Goal: Information Seeking & Learning: Learn about a topic

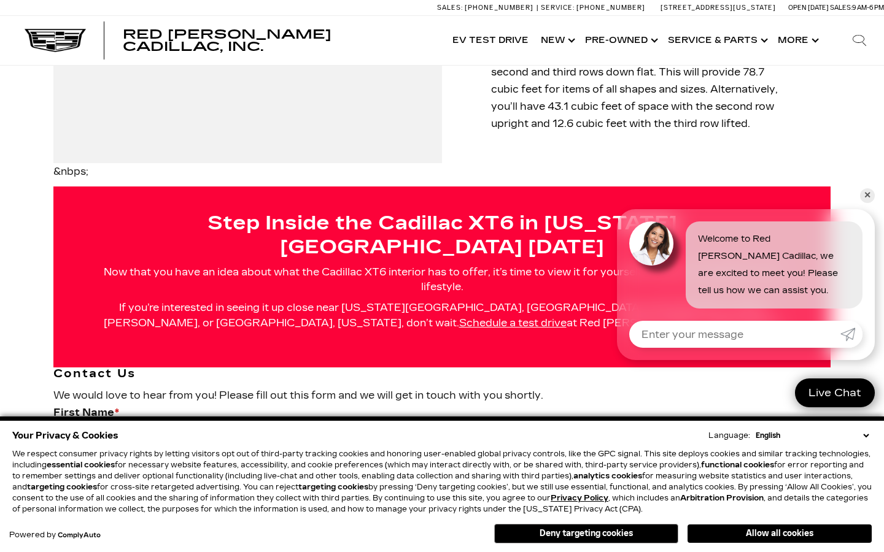
scroll to position [1959, 0]
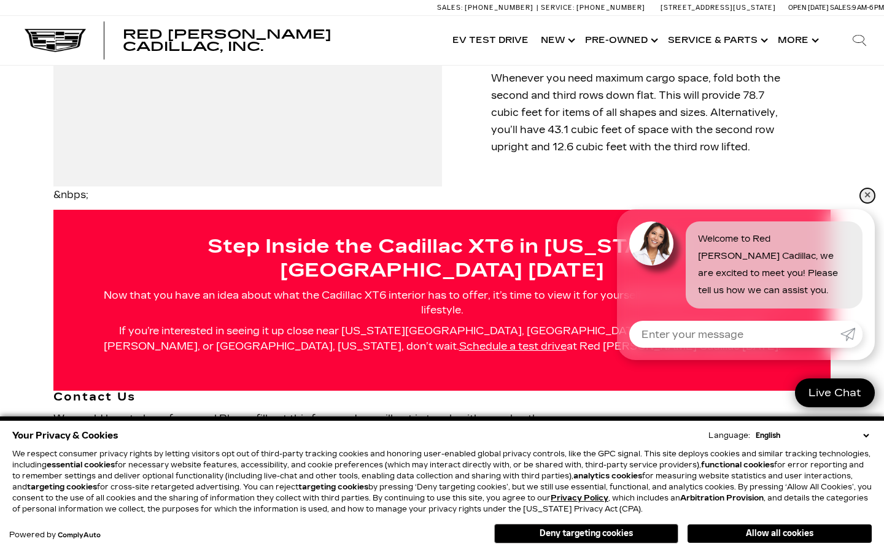
click at [870, 193] on link "✕" at bounding box center [867, 195] width 15 height 15
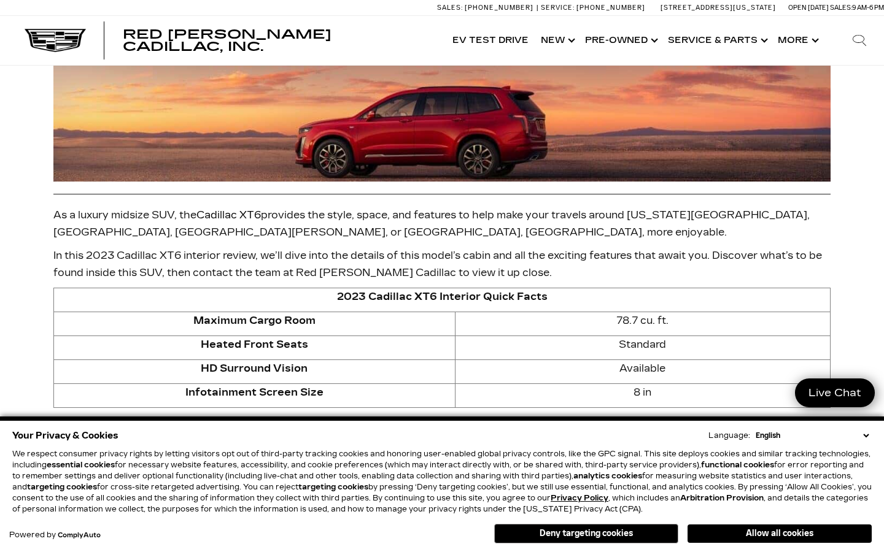
scroll to position [0, 0]
click at [624, 38] on link "Show Pre-Owned" at bounding box center [620, 40] width 83 height 49
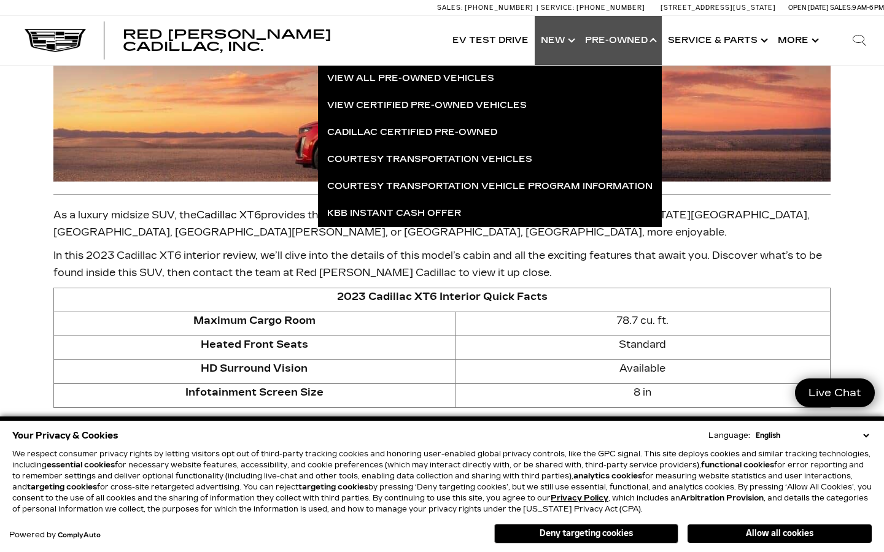
click at [557, 40] on link "Show New" at bounding box center [557, 40] width 44 height 49
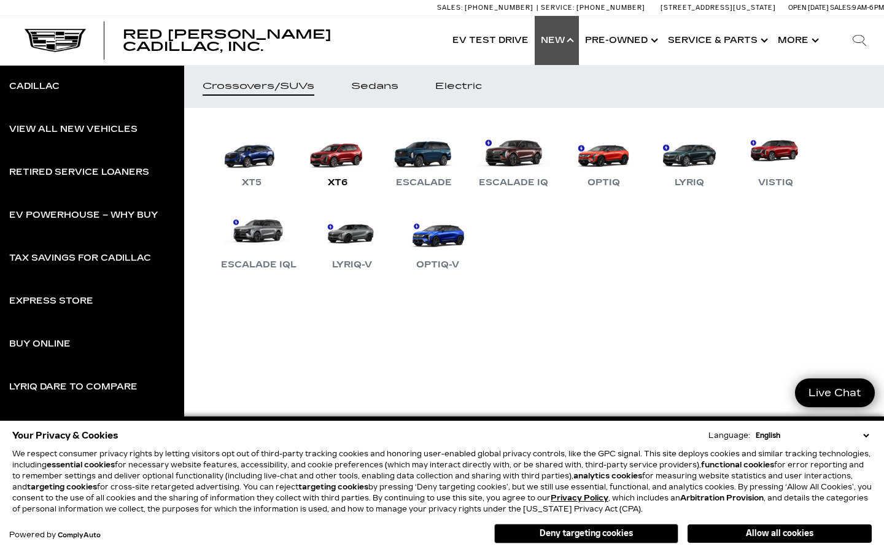
click at [343, 157] on link "XT6" at bounding box center [338, 158] width 74 height 64
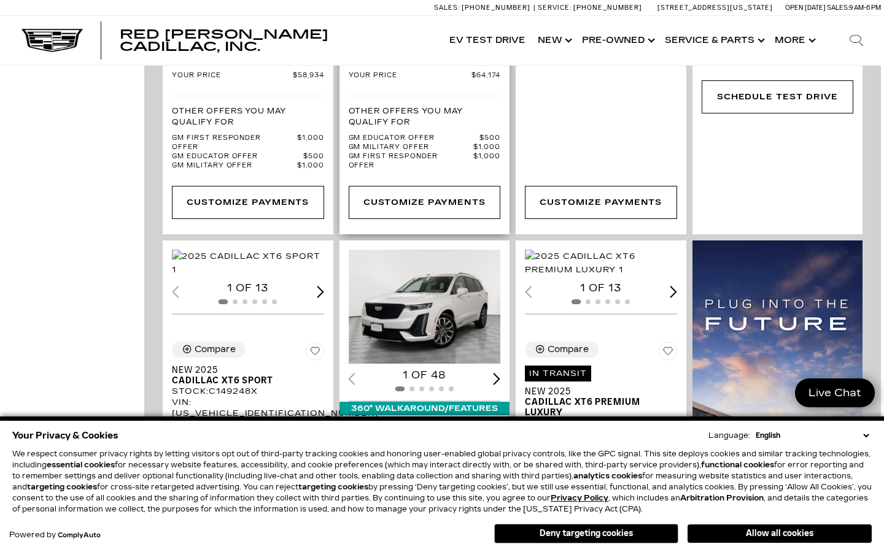
scroll to position [712, 3]
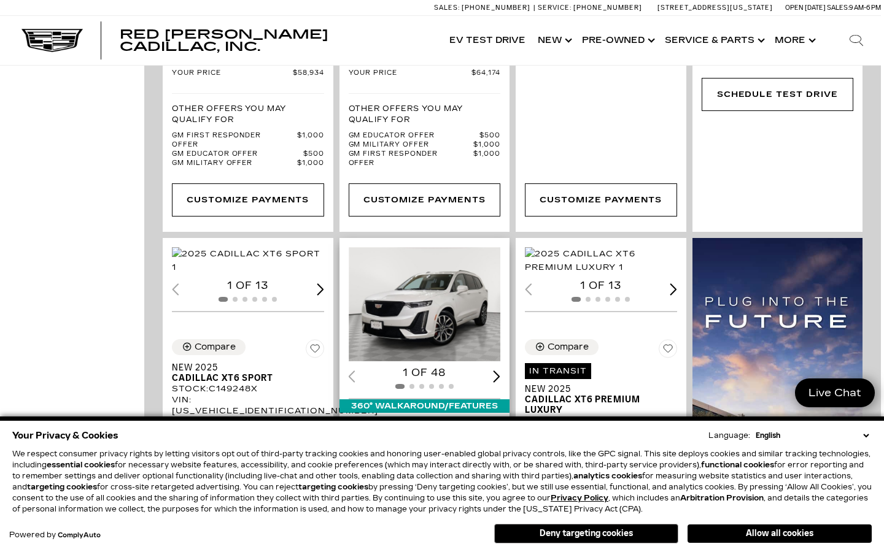
click at [459, 263] on img "1 / 2" at bounding box center [425, 304] width 152 height 114
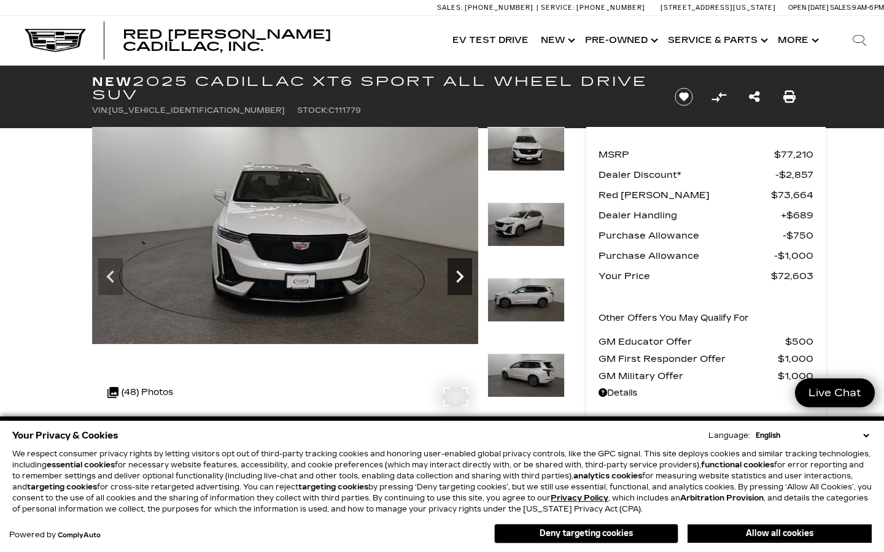
click at [449, 280] on icon "Next" at bounding box center [459, 277] width 25 height 25
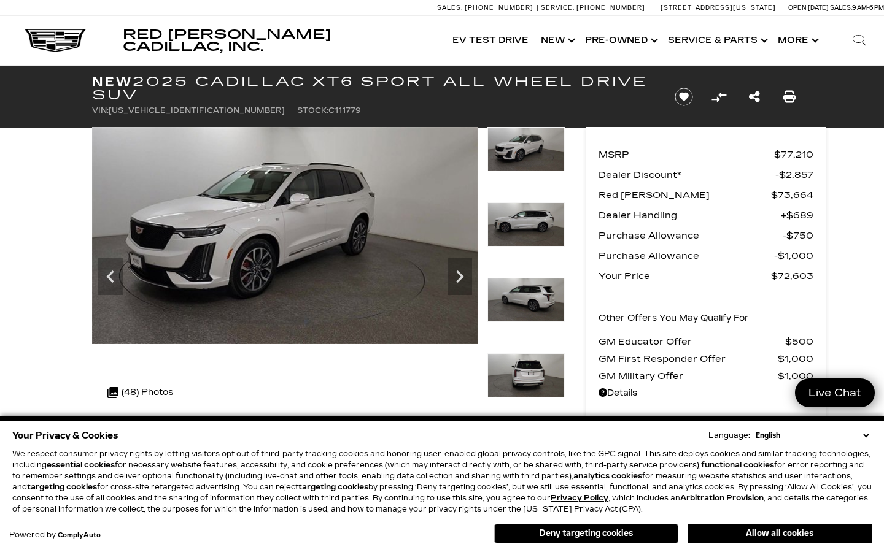
click at [528, 380] on img at bounding box center [525, 375] width 77 height 44
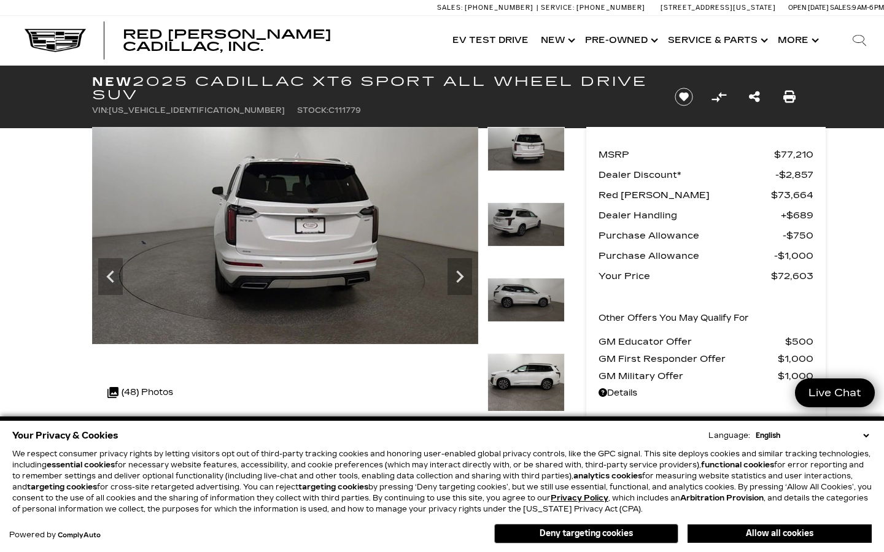
click at [528, 379] on img at bounding box center [525, 382] width 77 height 58
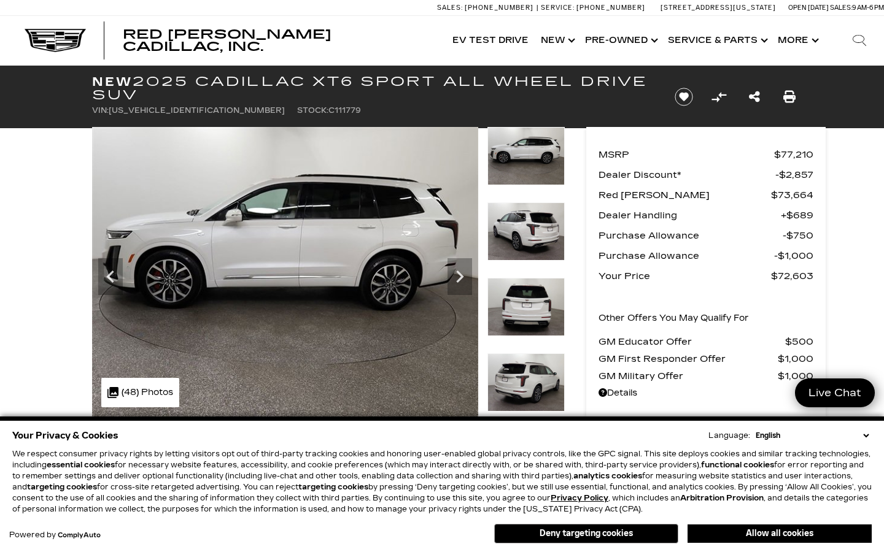
click at [528, 379] on img at bounding box center [525, 382] width 77 height 58
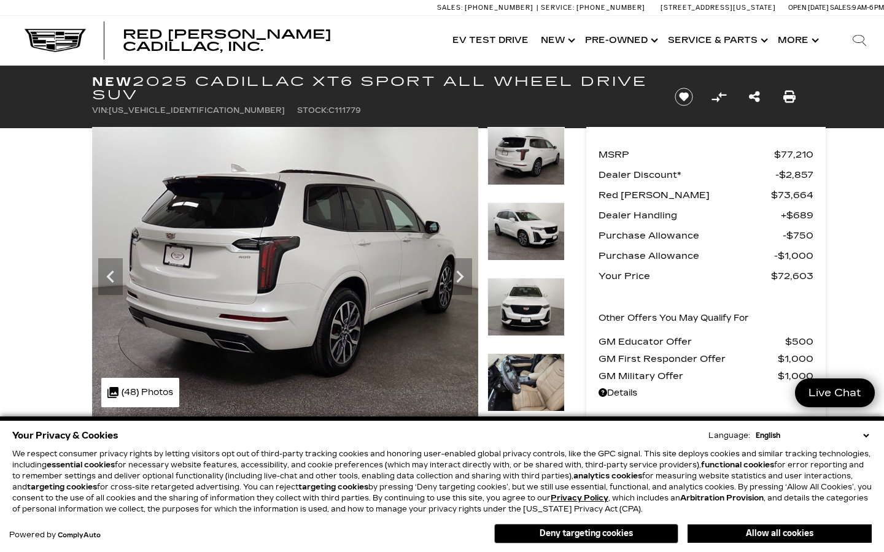
click at [528, 379] on img at bounding box center [525, 382] width 77 height 58
